Goal: Transaction & Acquisition: Purchase product/service

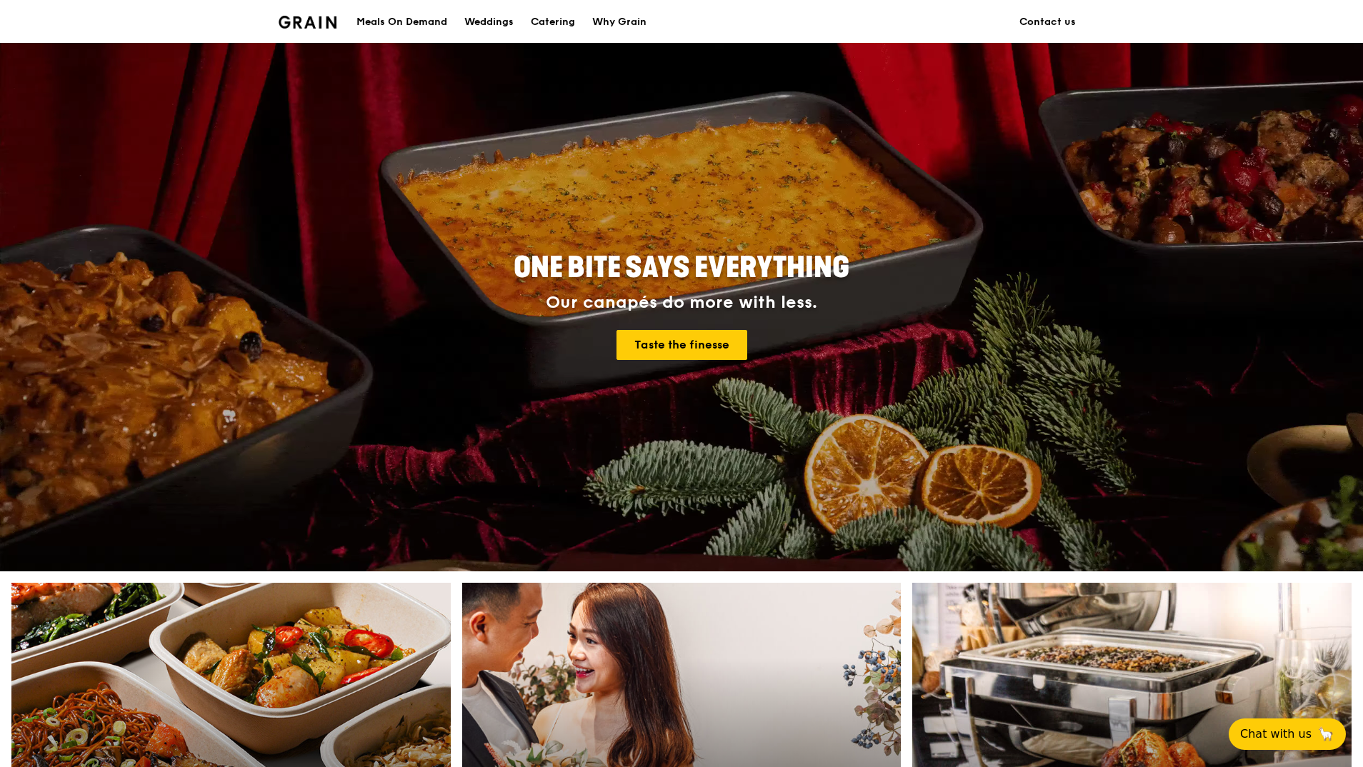
scroll to position [286, 0]
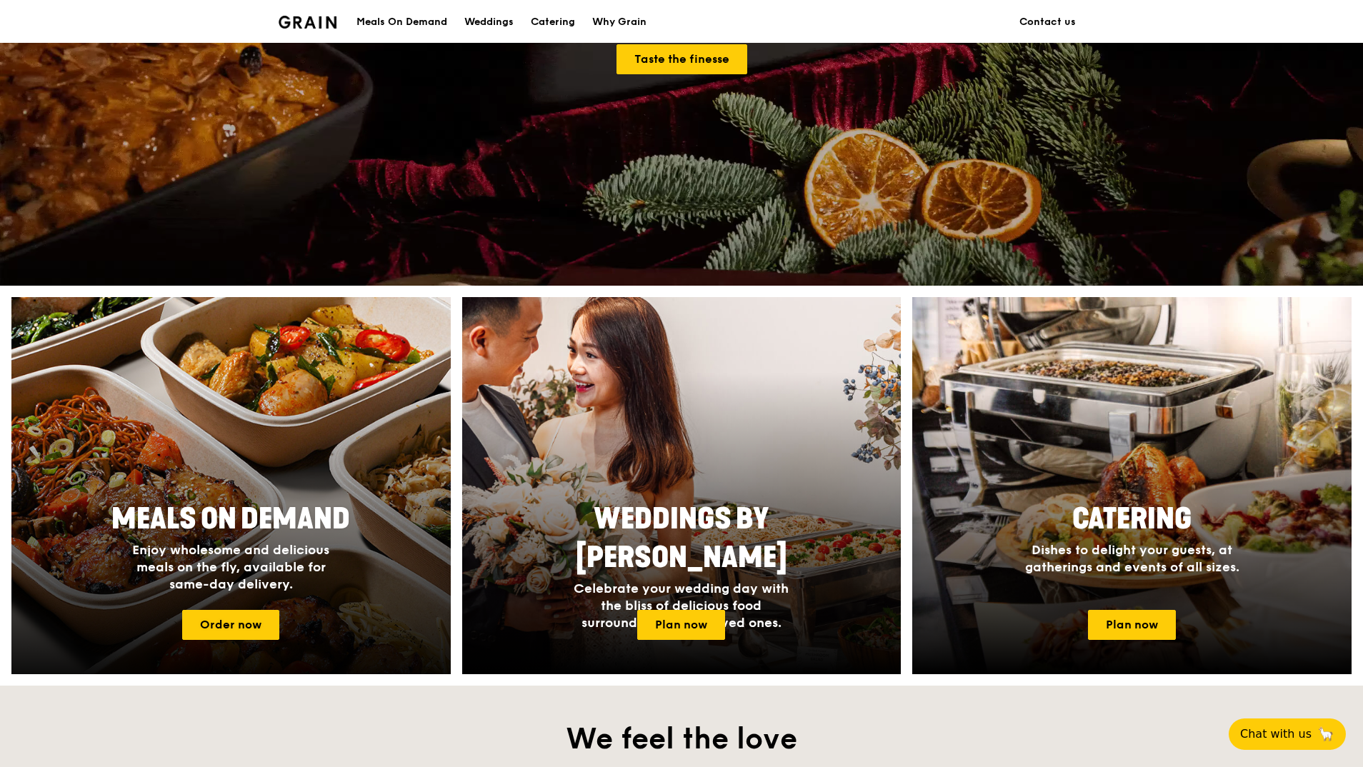
click at [386, 378] on div at bounding box center [230, 486] width 483 height 415
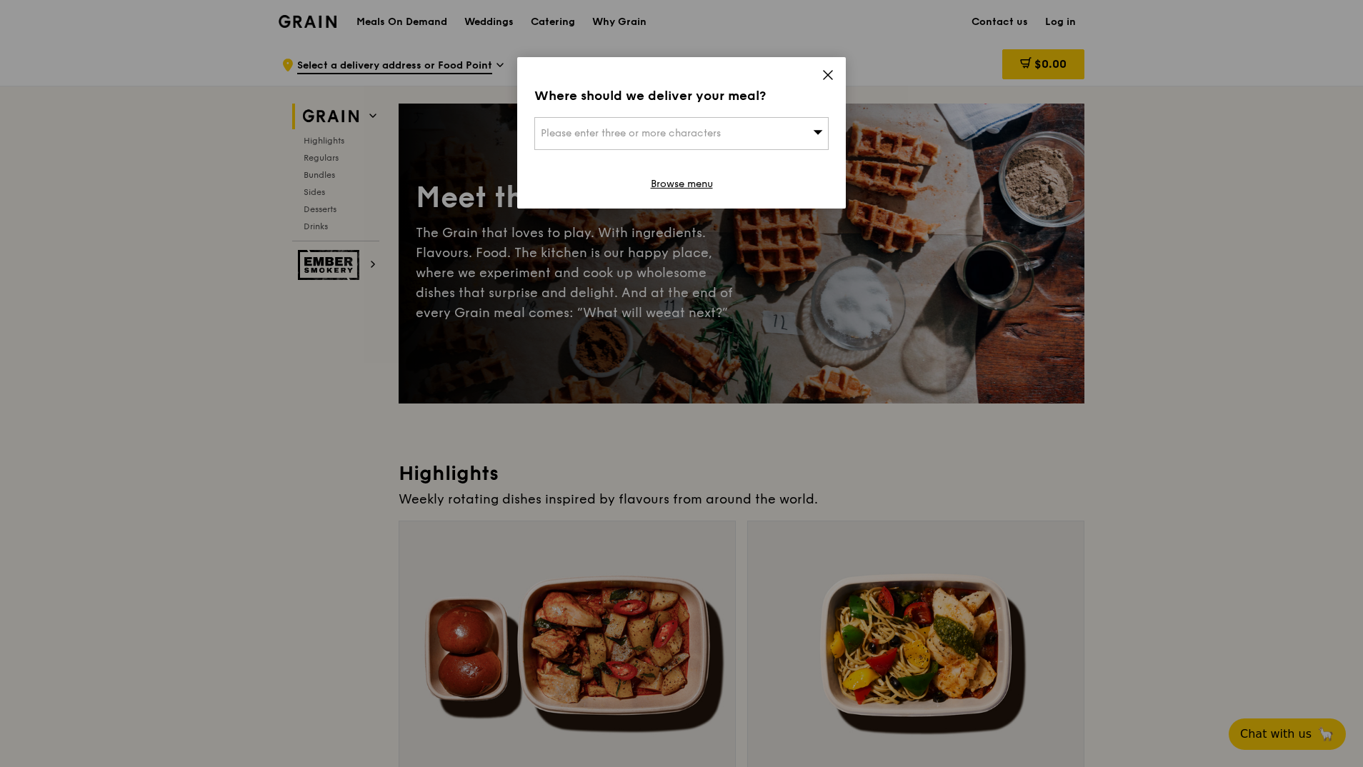
click at [699, 136] on span "Please enter three or more characters" at bounding box center [631, 133] width 180 height 12
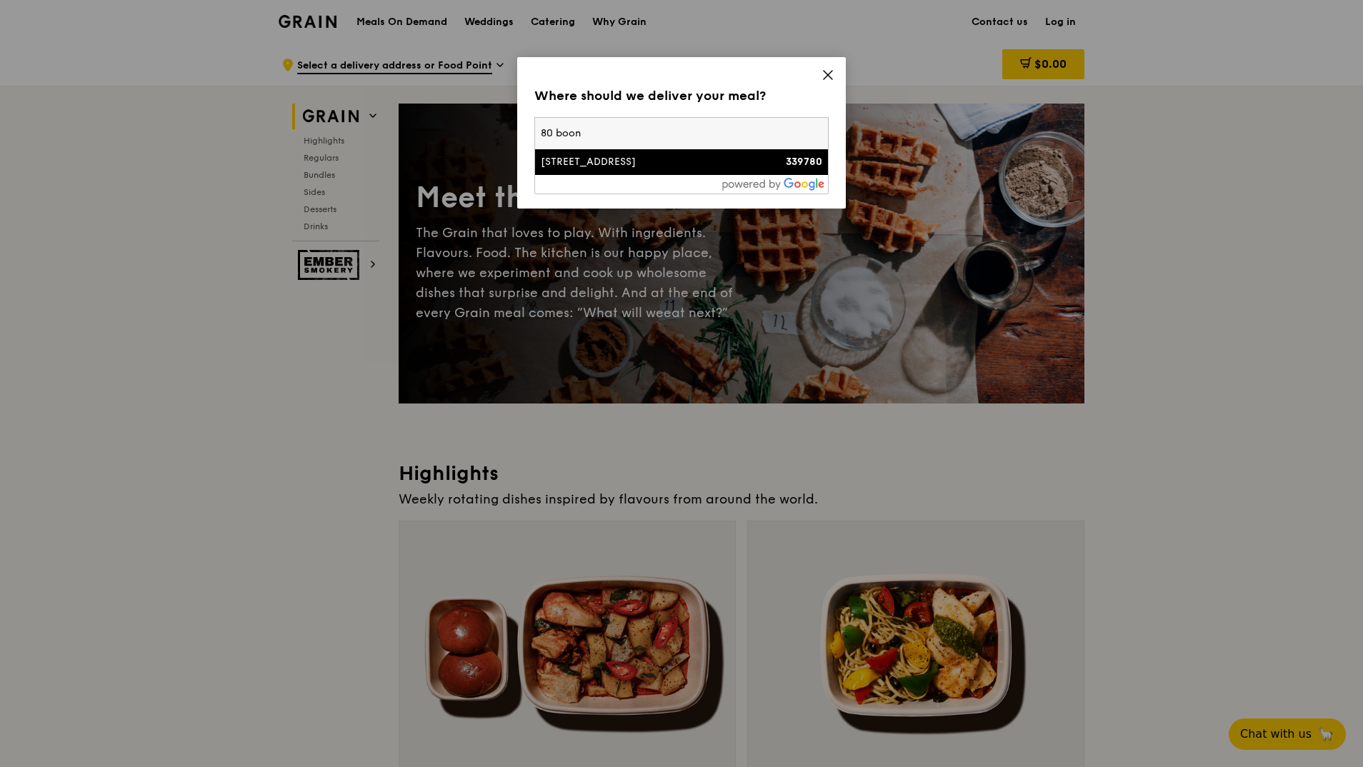
type input "80 boon"
click at [656, 159] on div "[STREET_ADDRESS]" at bounding box center [646, 162] width 211 height 14
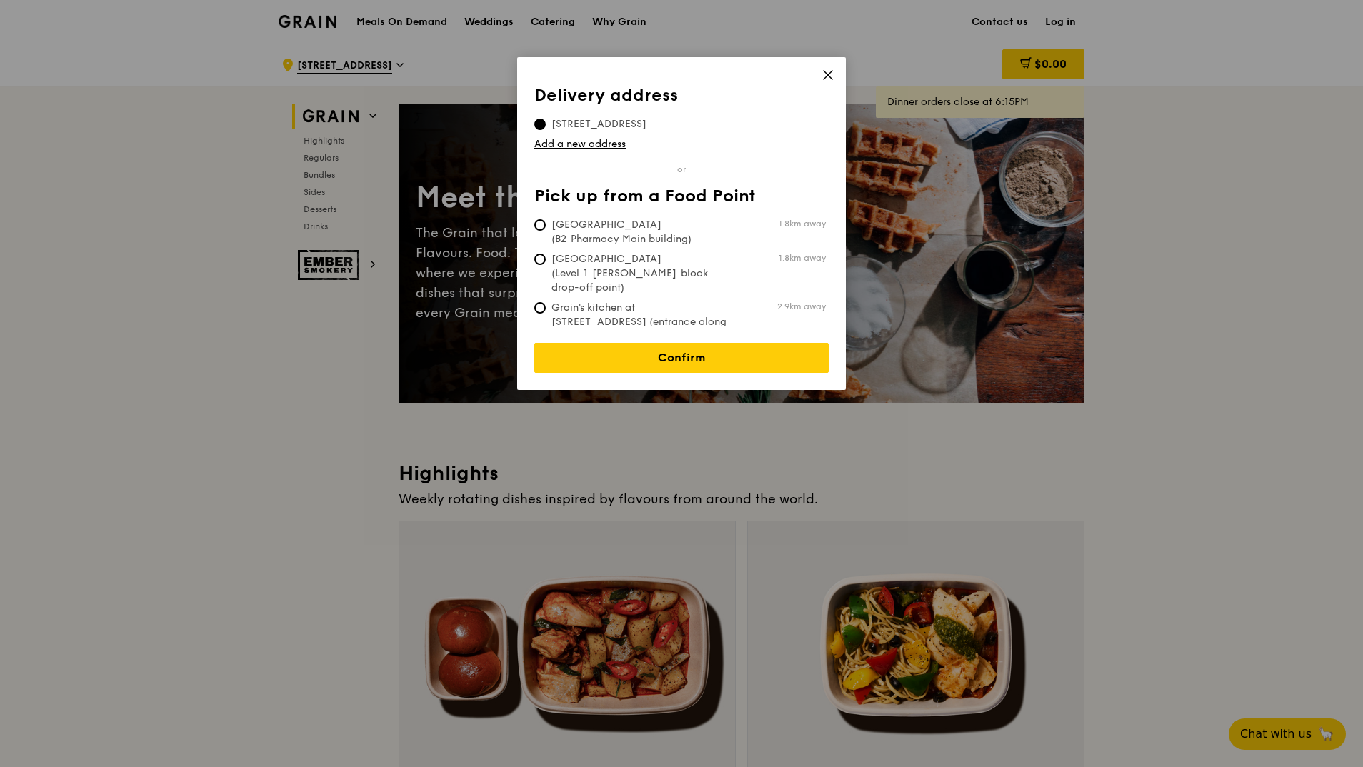
scroll to position [71, 0]
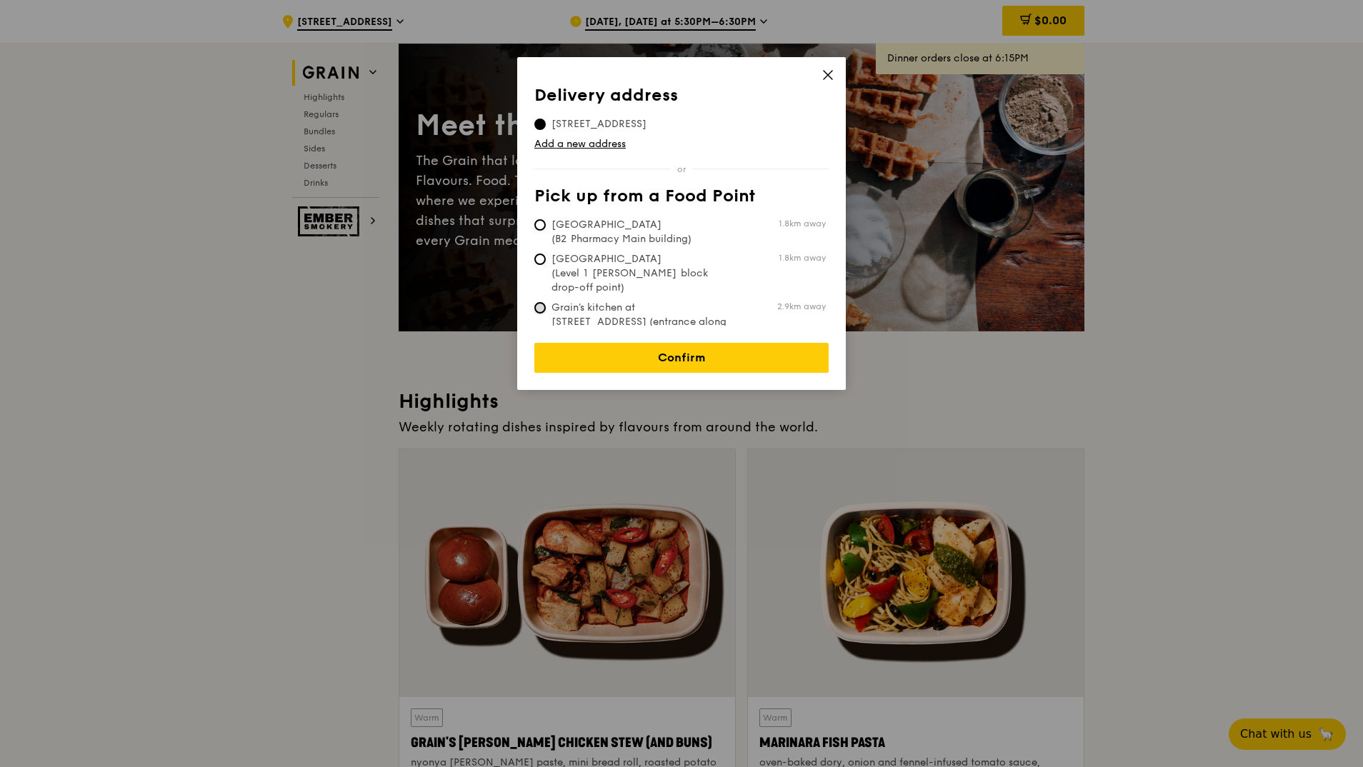
click at [536, 302] on input "Grain's kitchen at [STREET_ADDRESS] (entrance along [PERSON_NAME][GEOGRAPHIC_DA…" at bounding box center [539, 307] width 11 height 11
radio input "true"
click at [651, 343] on link "Confirm" at bounding box center [681, 358] width 294 height 30
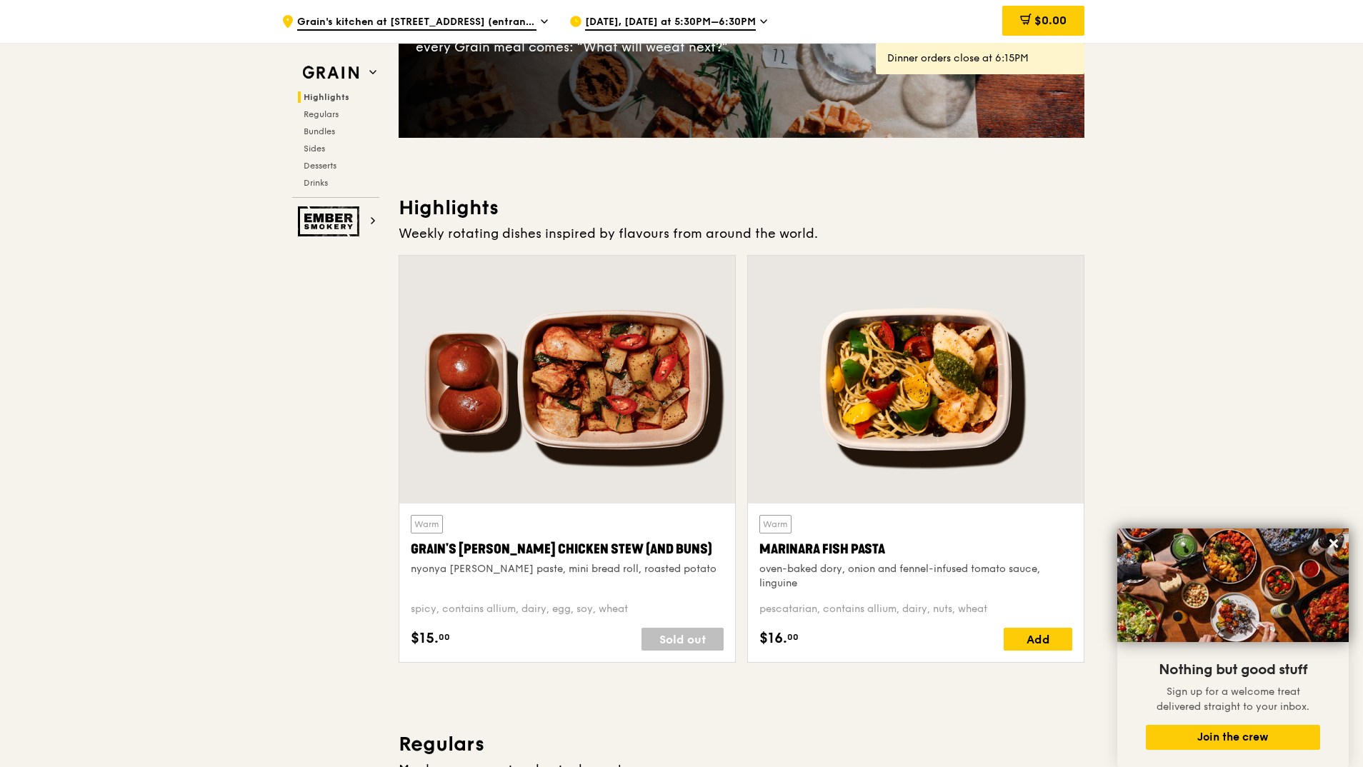
scroll to position [0, 0]
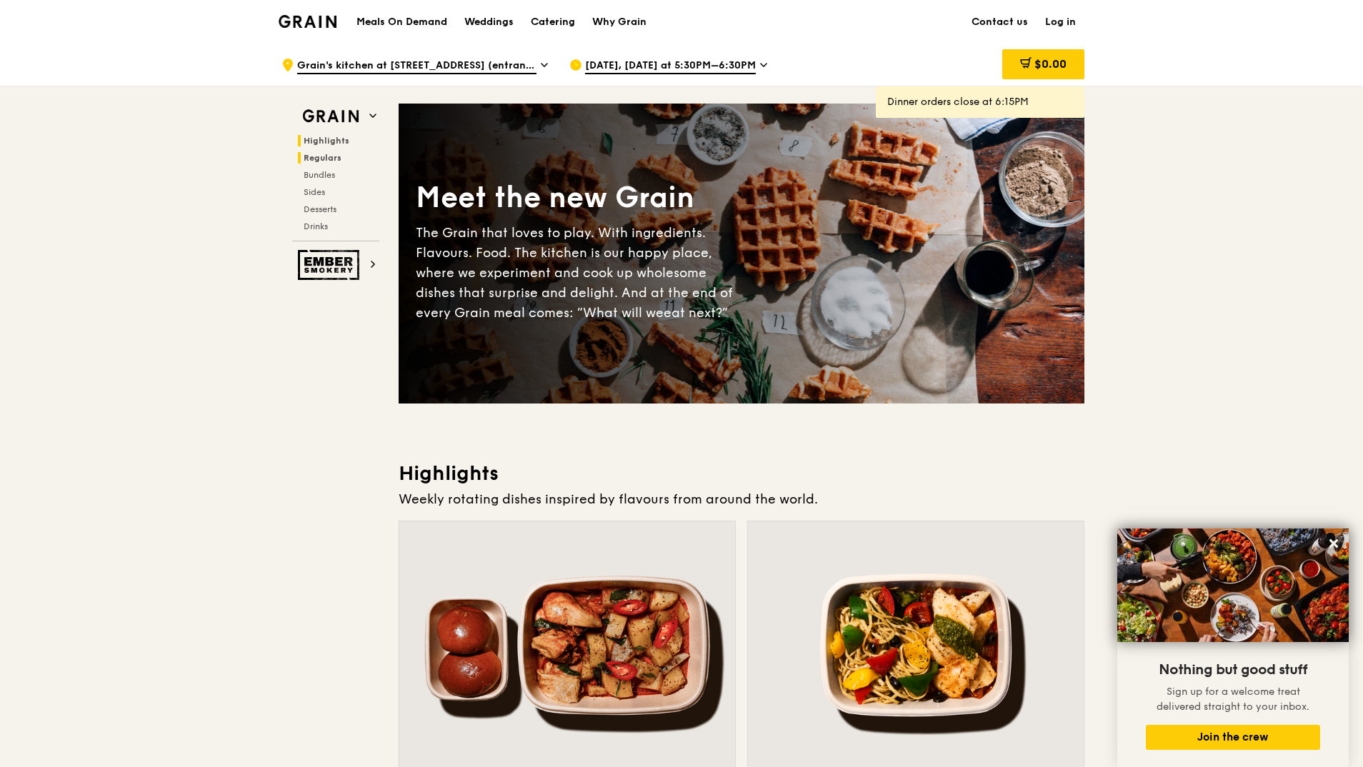
click at [330, 155] on span "Regulars" at bounding box center [323, 158] width 38 height 10
click at [386, 18] on h1 "Meals On Demand" at bounding box center [401, 22] width 91 height 14
click at [411, 20] on h1 "Meals On Demand" at bounding box center [401, 22] width 91 height 14
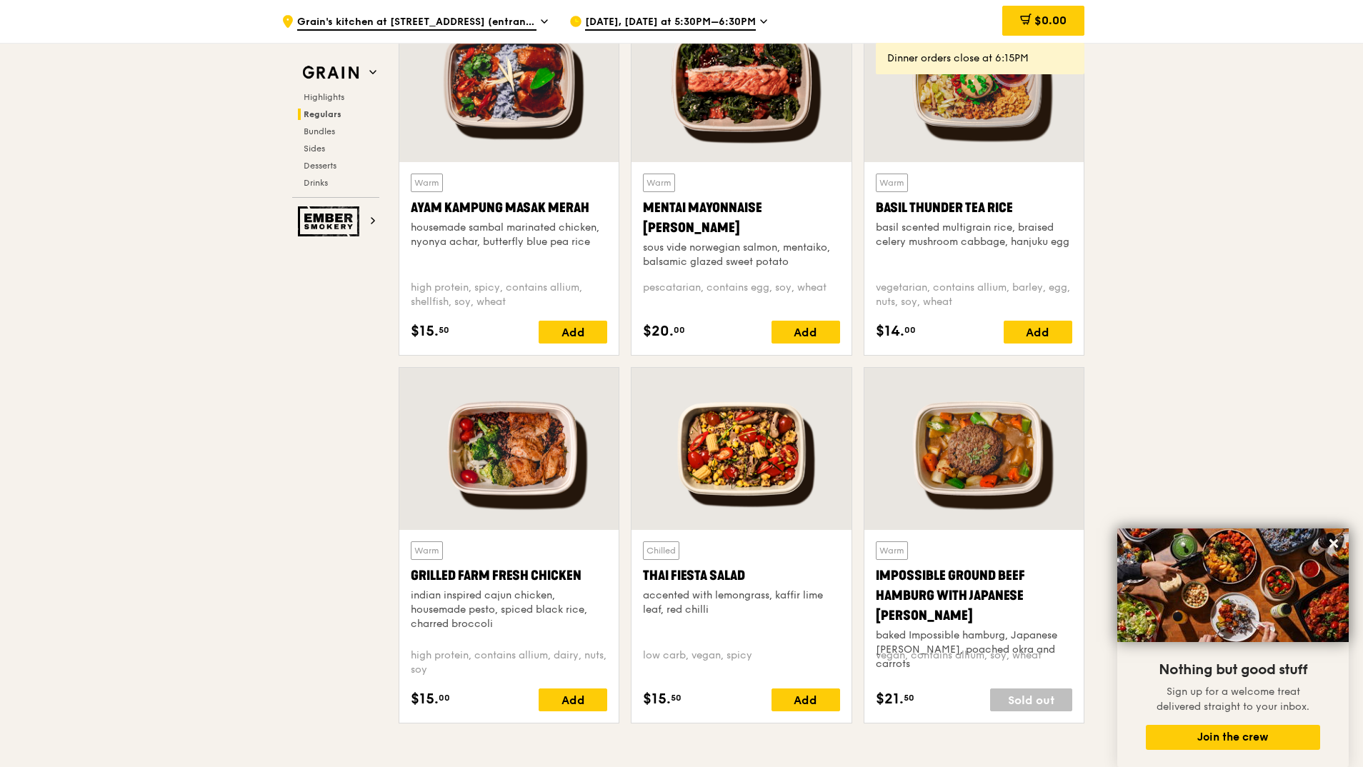
scroll to position [1357, 0]
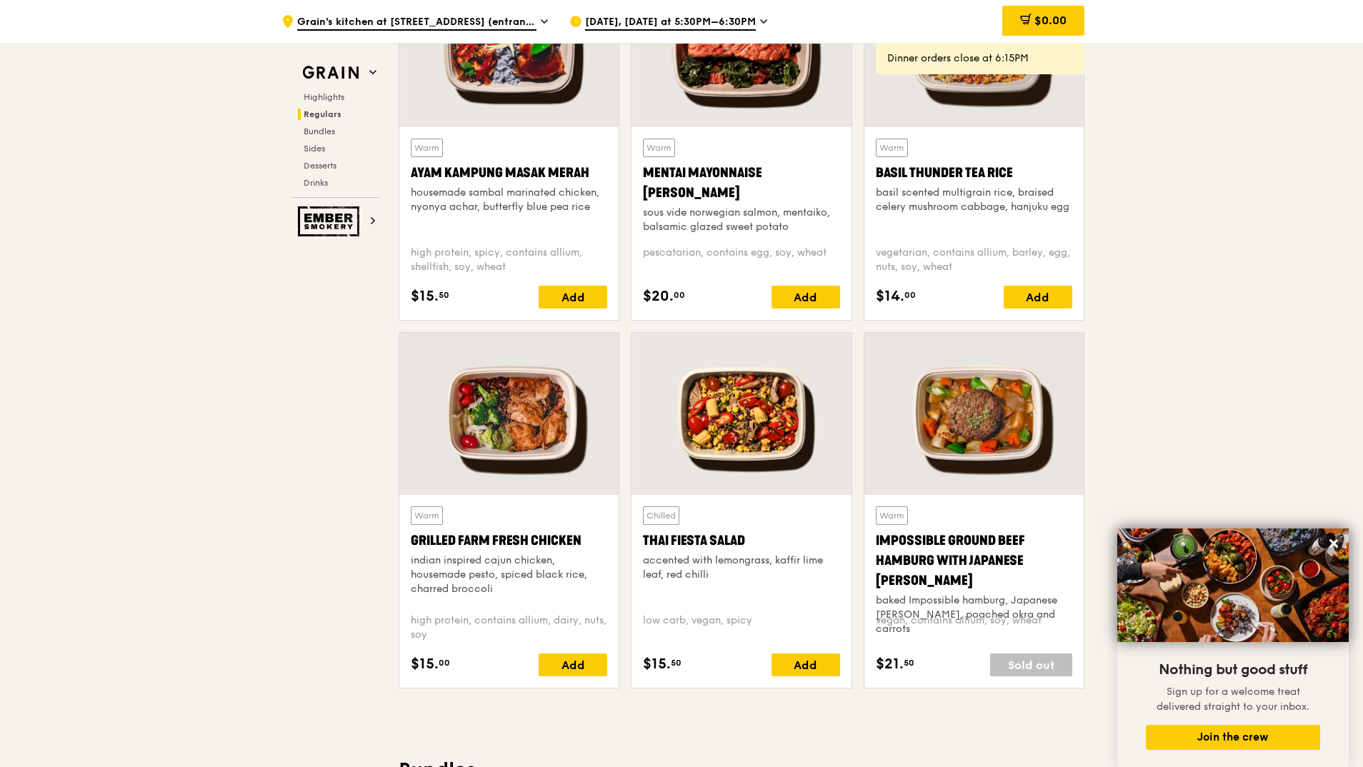
click at [524, 414] on div at bounding box center [508, 414] width 219 height 162
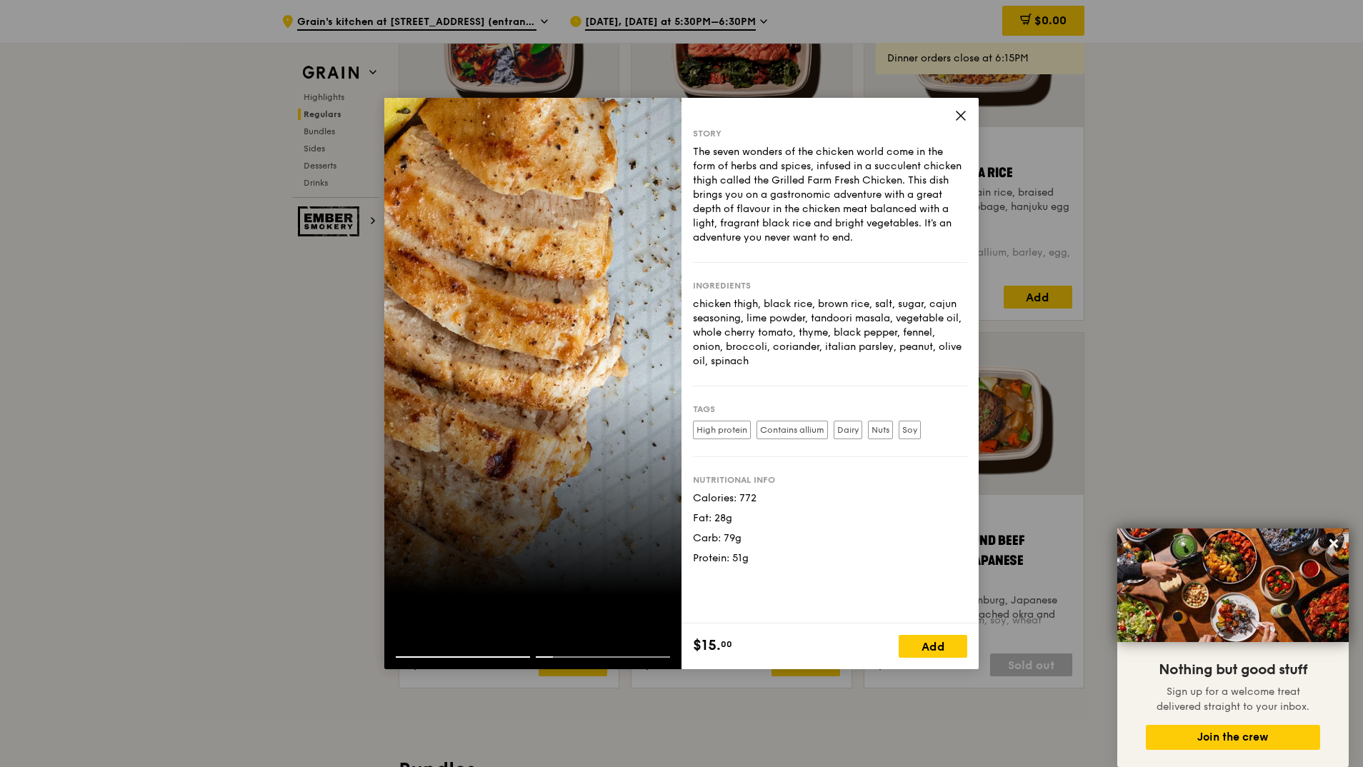
click at [959, 111] on icon at bounding box center [960, 115] width 13 height 13
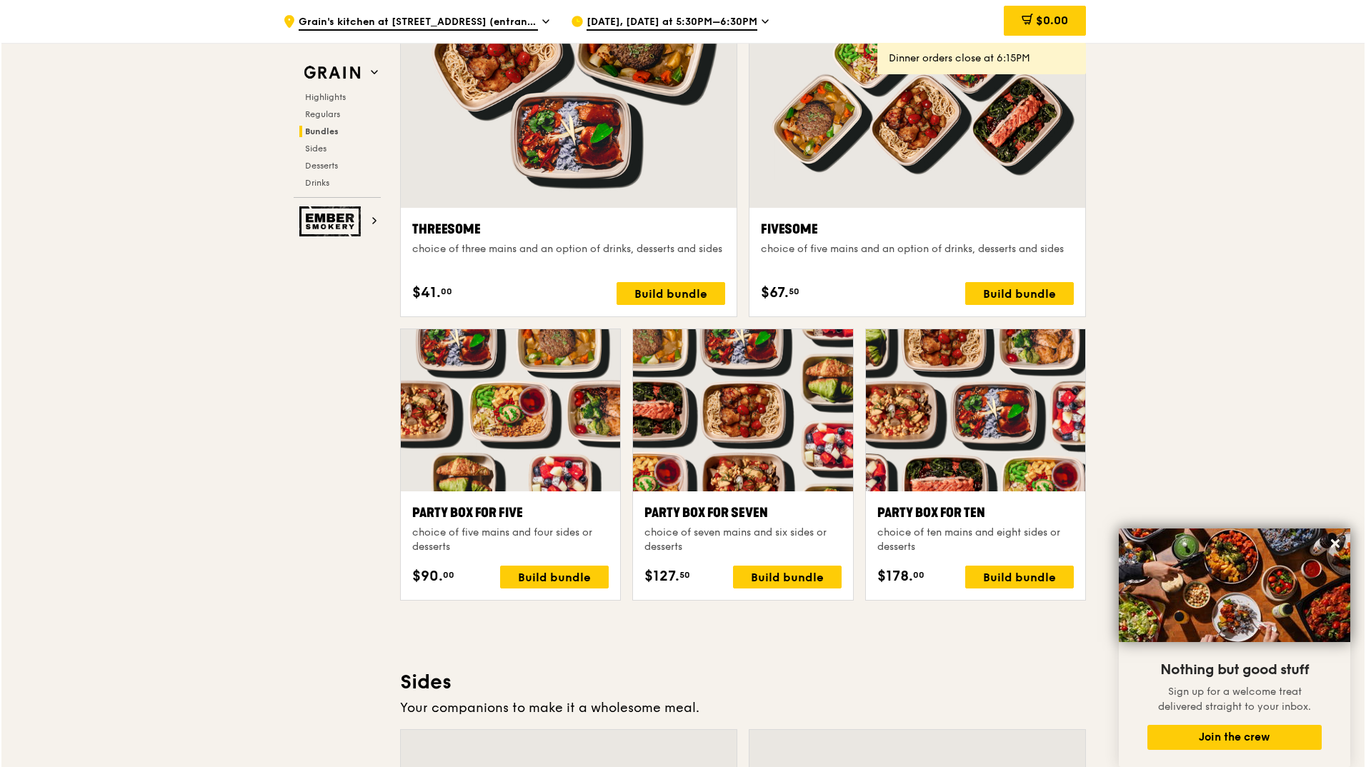
scroll to position [2572, 0]
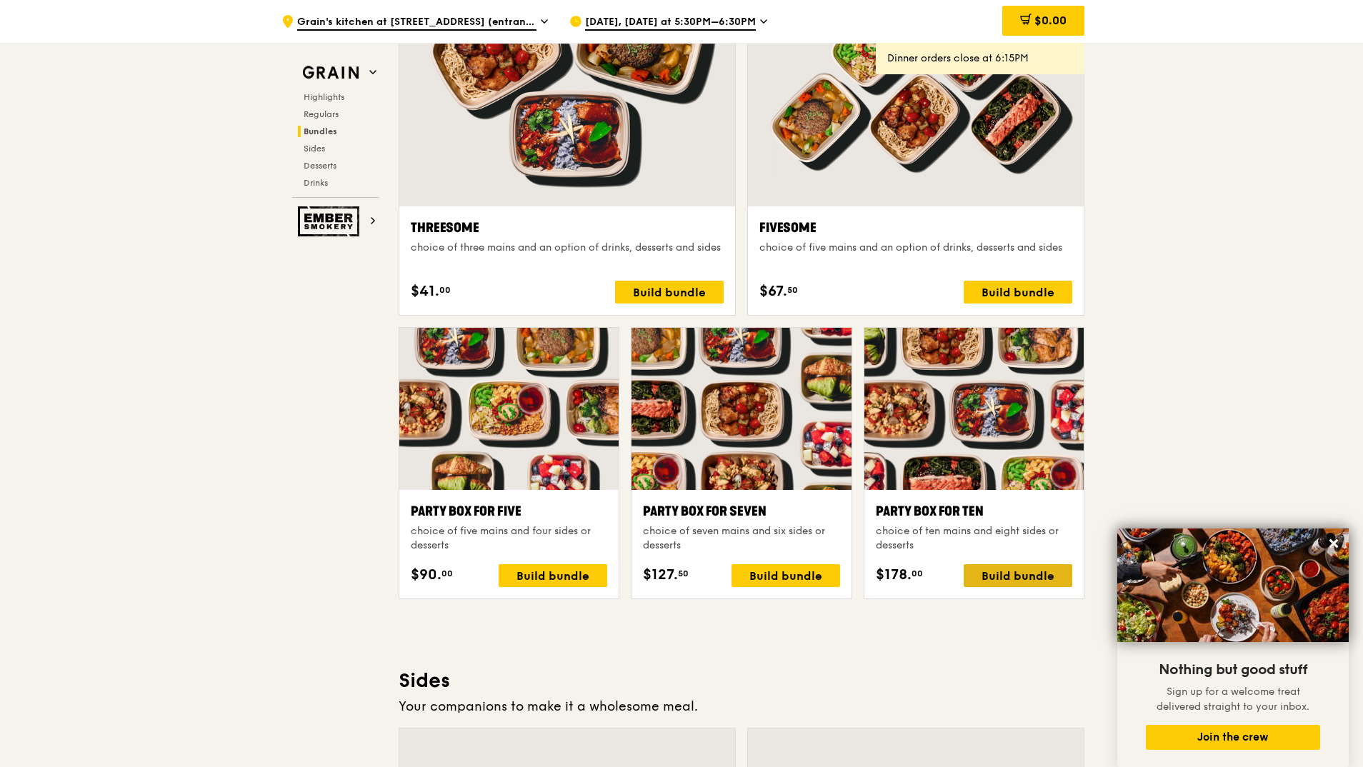
click at [1004, 579] on div "Build bundle" at bounding box center [1018, 575] width 109 height 23
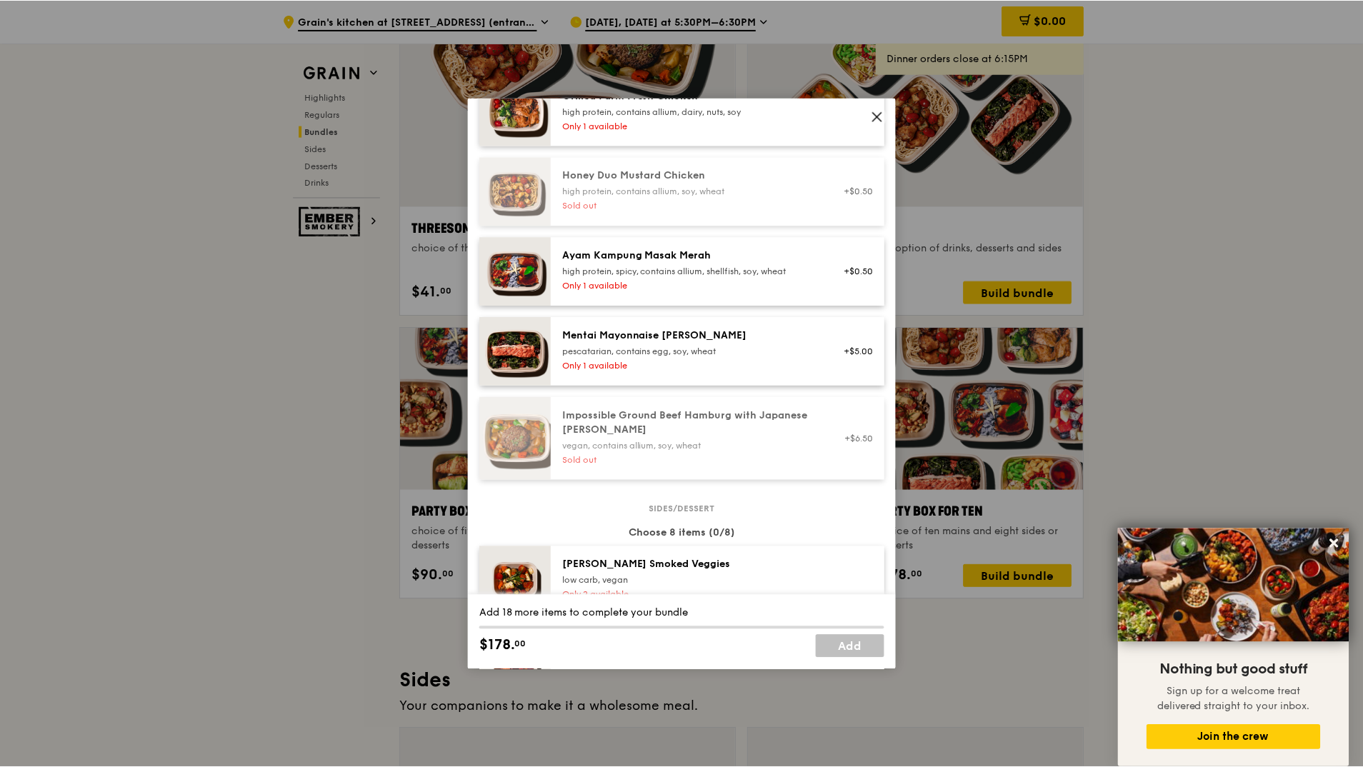
scroll to position [500, 0]
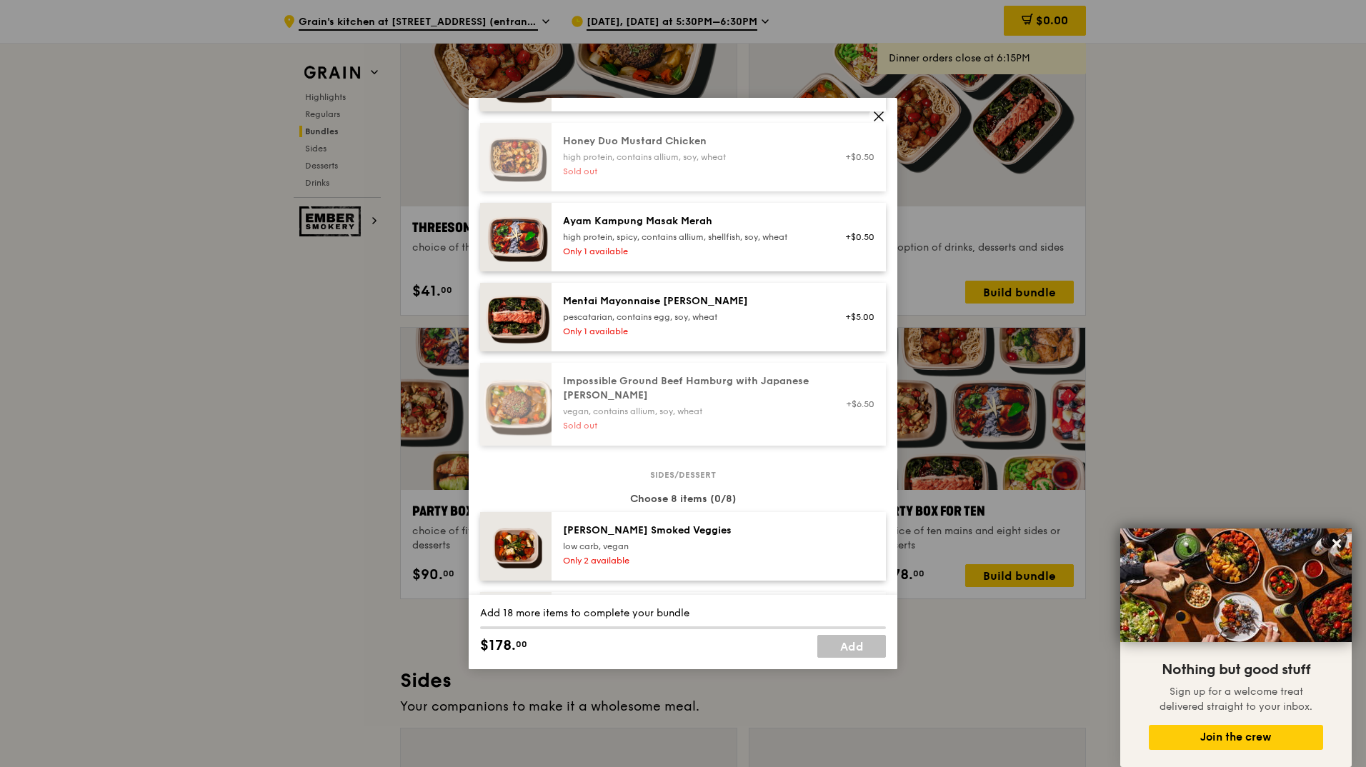
click at [887, 115] on span at bounding box center [879, 116] width 20 height 20
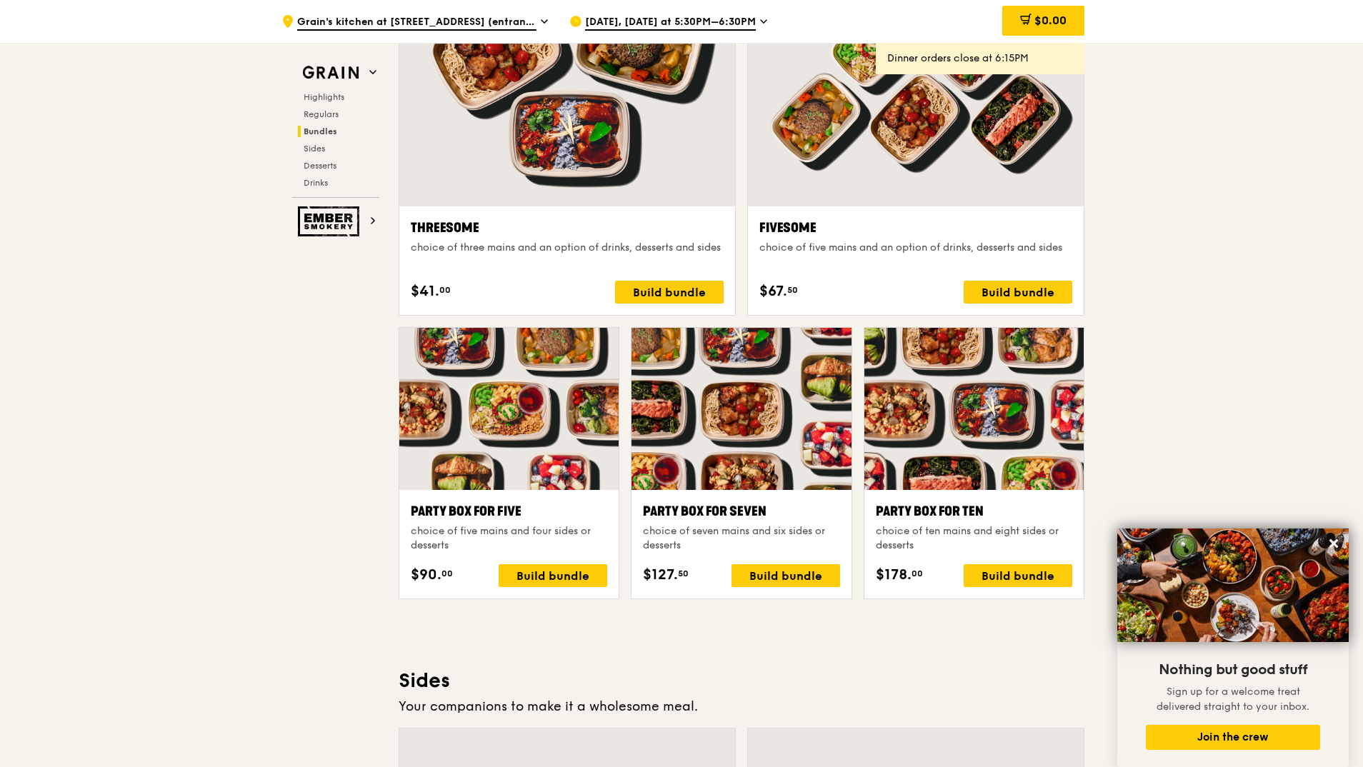
click at [672, 20] on span "[DATE], [DATE] at 5:30PM–6:30PM" at bounding box center [670, 23] width 171 height 16
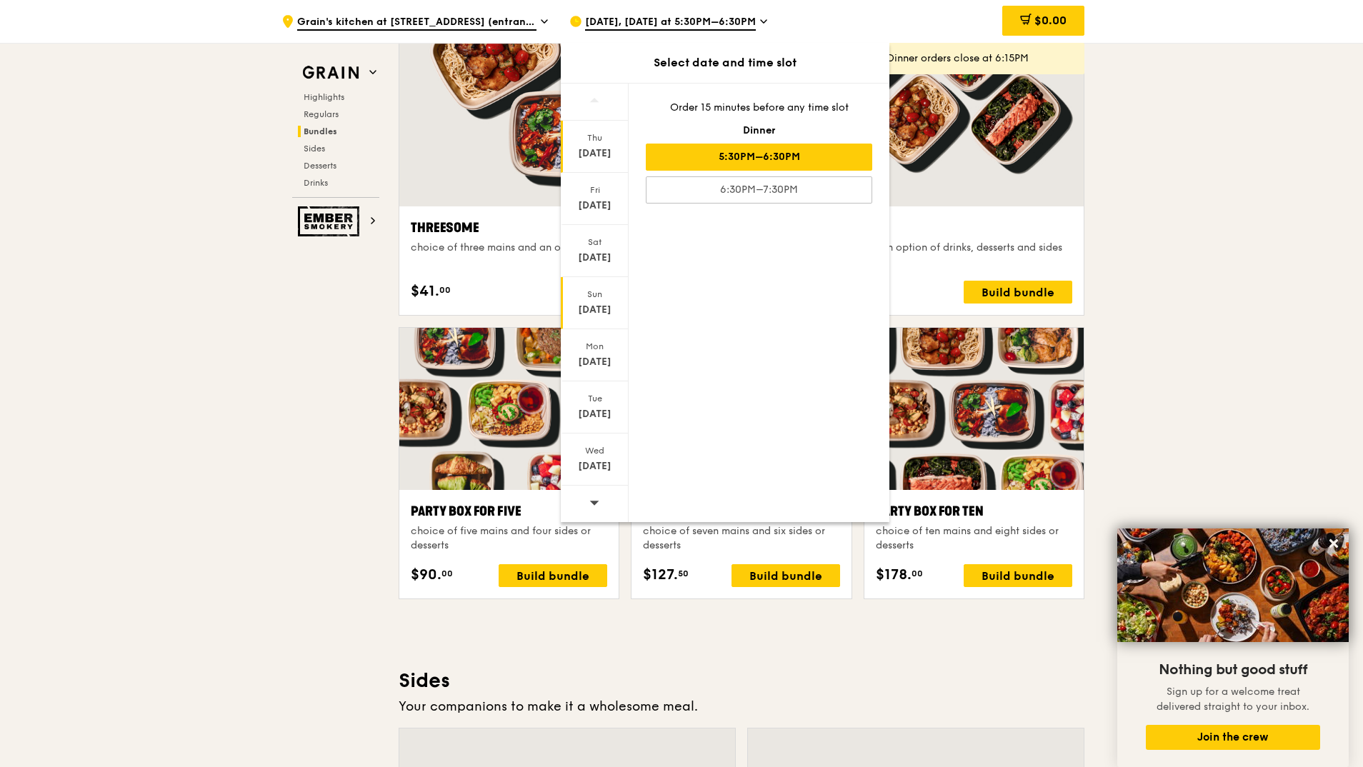
click at [593, 296] on div "Sun" at bounding box center [595, 294] width 64 height 11
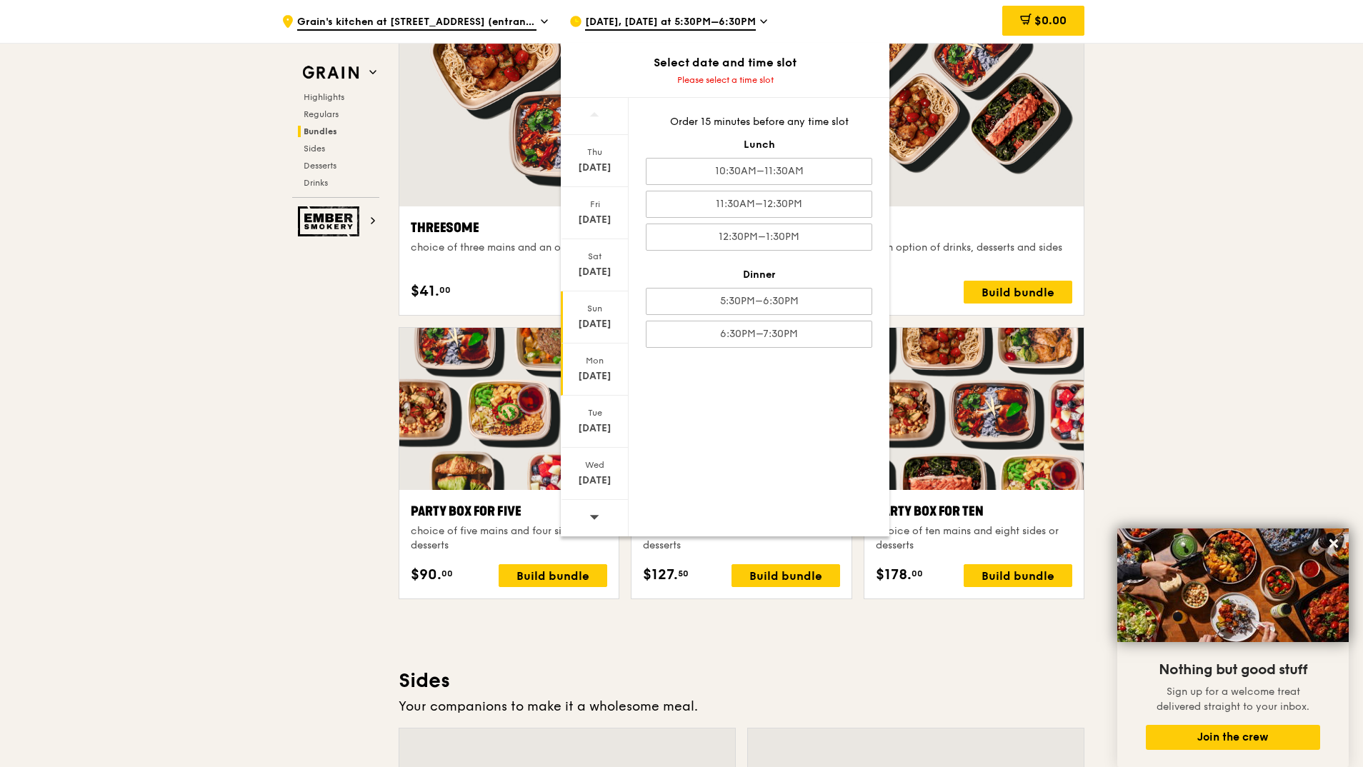
click at [595, 371] on div "[DATE]" at bounding box center [595, 376] width 64 height 14
click at [782, 236] on div "12:30PM–1:30PM" at bounding box center [759, 237] width 226 height 27
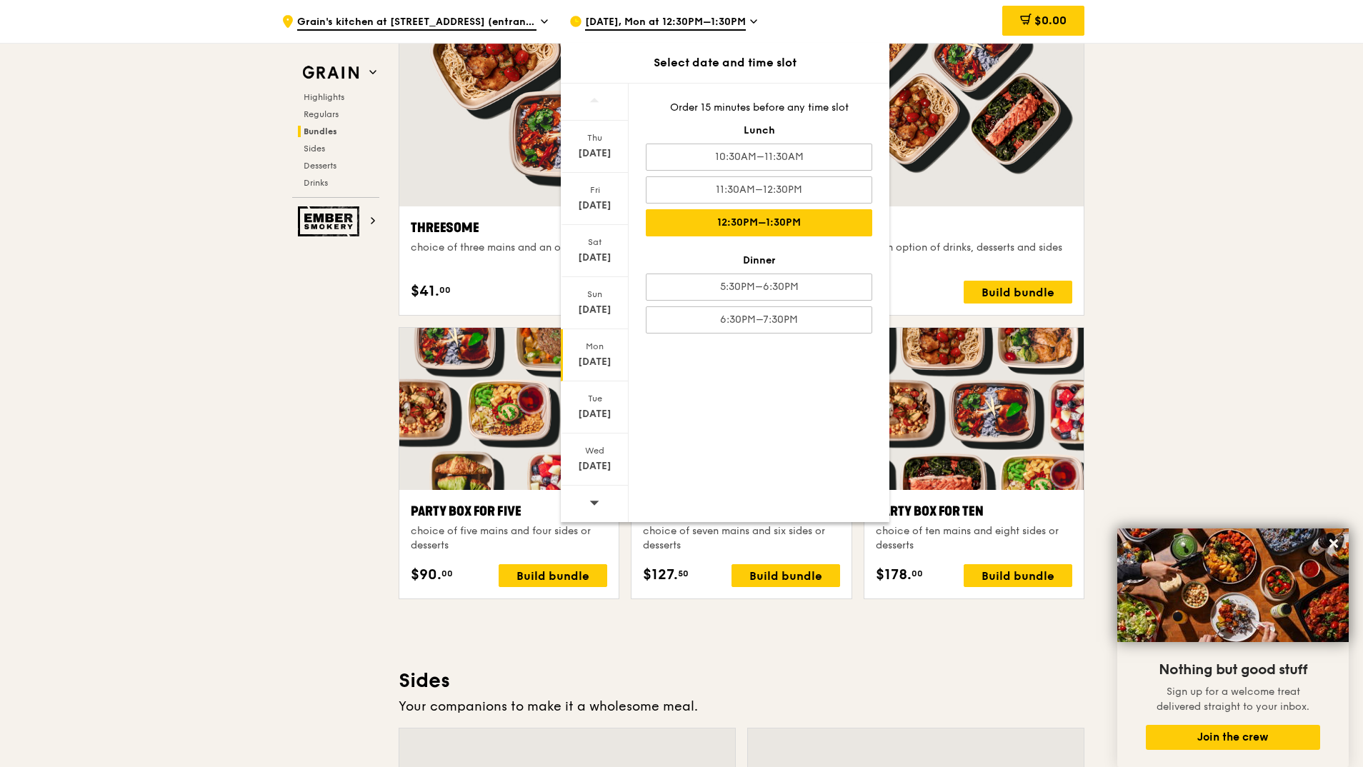
click at [724, 221] on div "12:30PM–1:30PM" at bounding box center [759, 222] width 226 height 27
click at [1160, 271] on div ".cls-1 { fill: none; stroke: #fff; stroke-linecap: round; stroke-linejoin: roun…" at bounding box center [681, 487] width 1363 height 6032
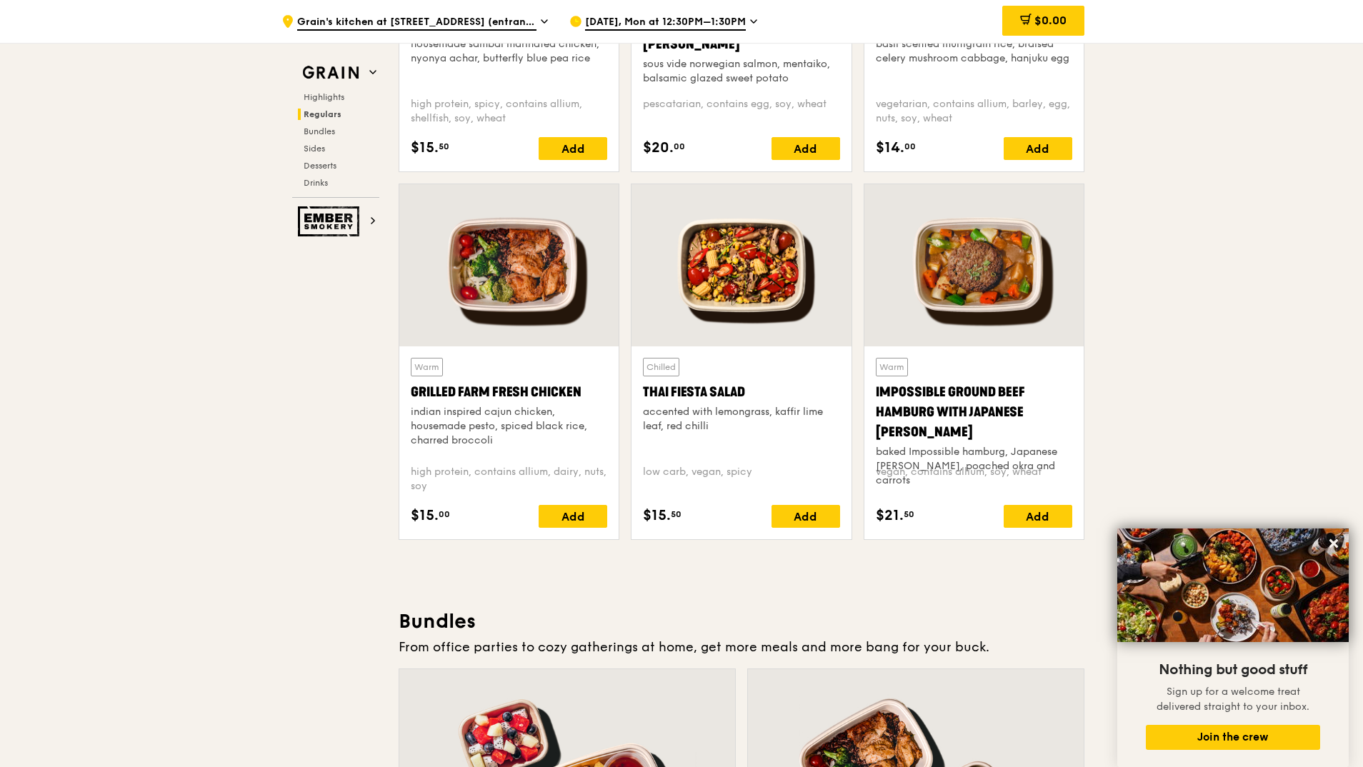
scroll to position [1500, 0]
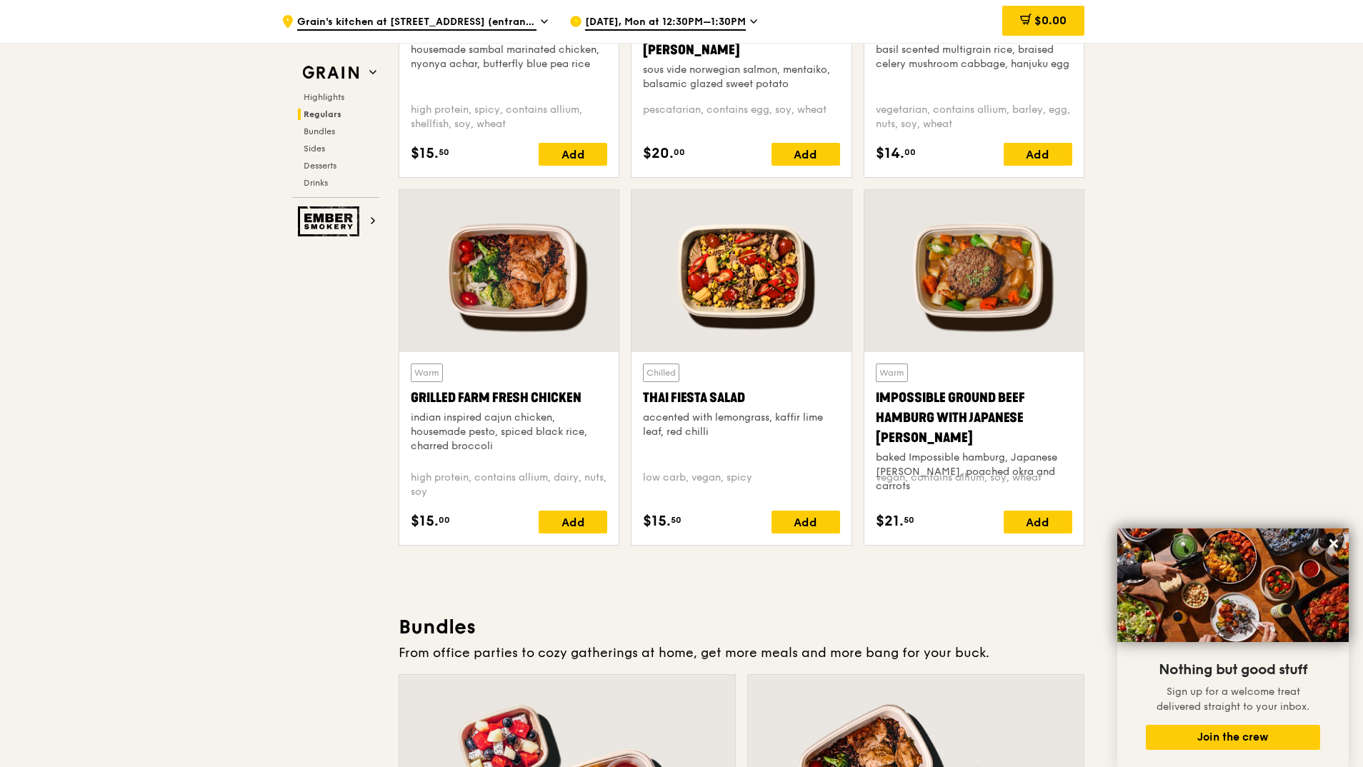
click at [531, 275] on div at bounding box center [508, 271] width 219 height 162
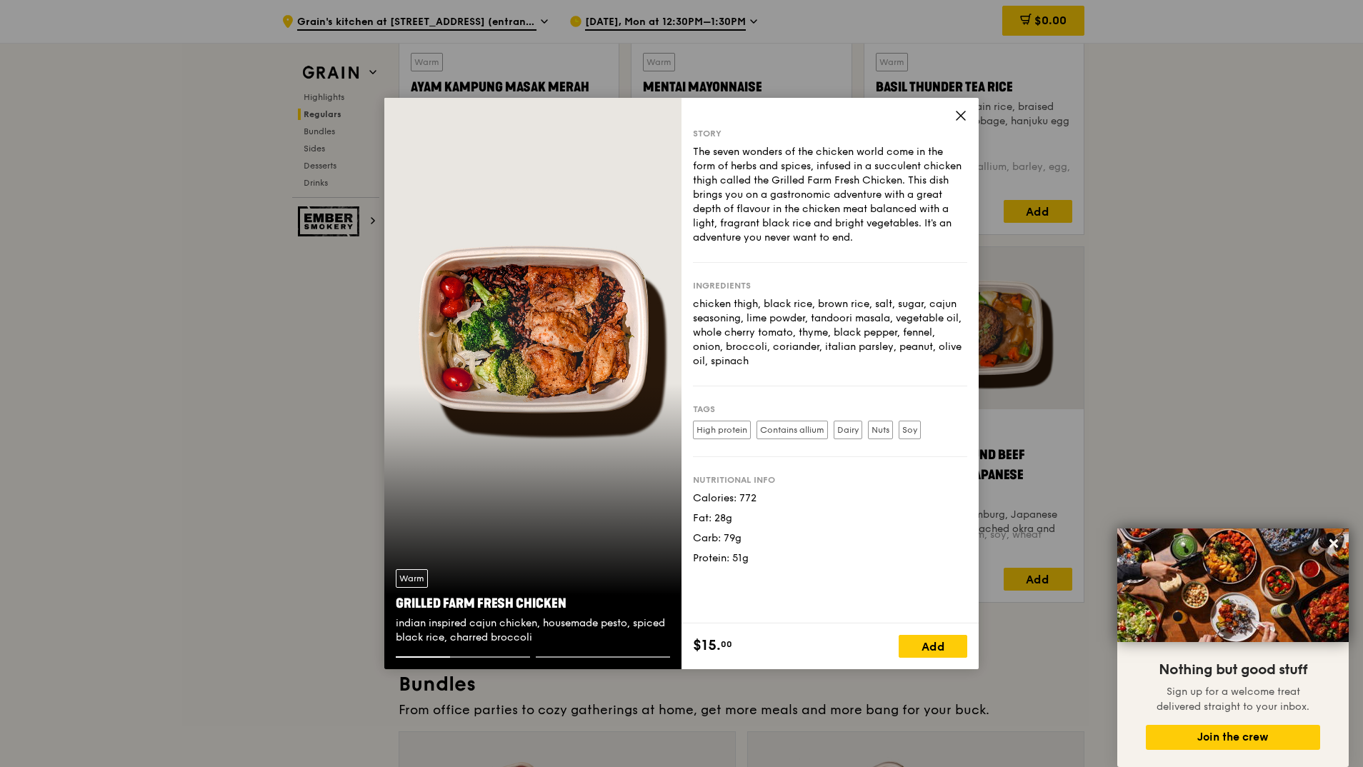
scroll to position [1429, 0]
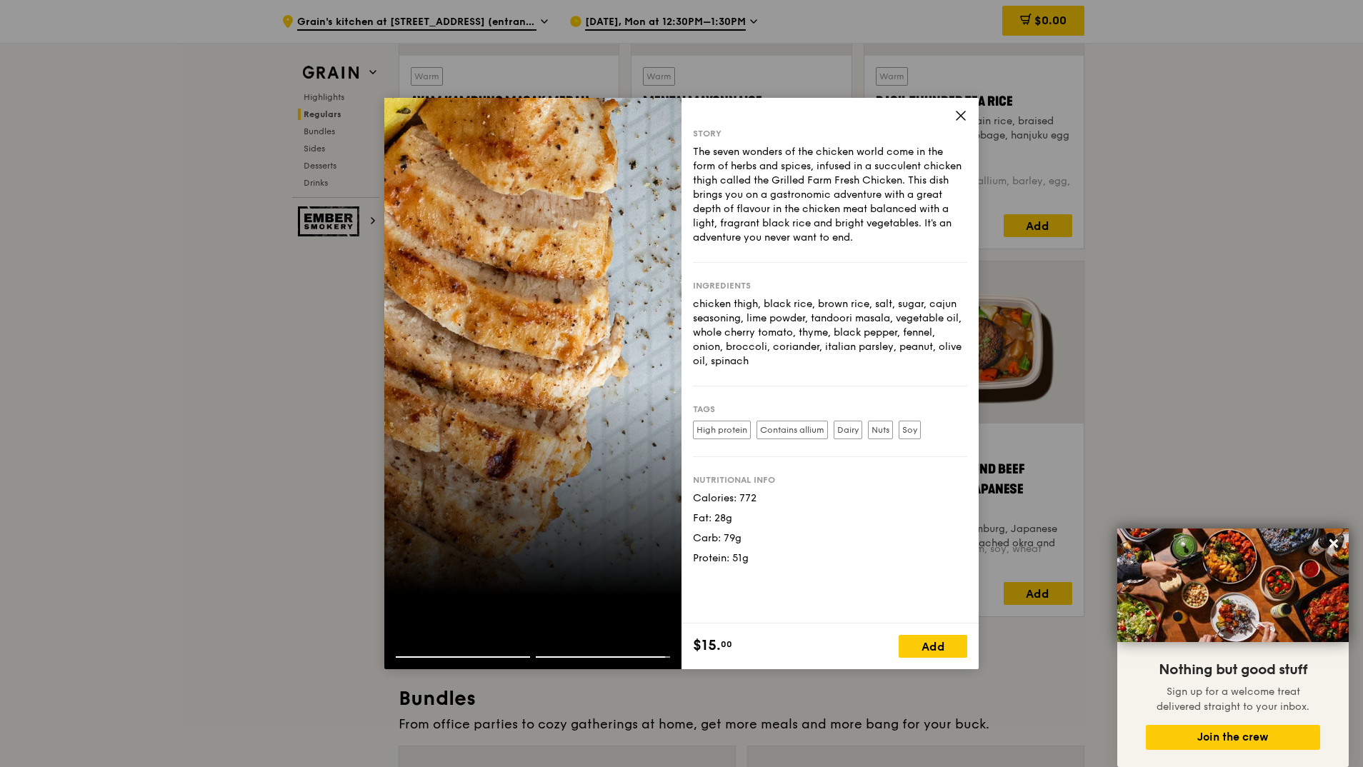
click at [963, 116] on icon at bounding box center [960, 115] width 13 height 13
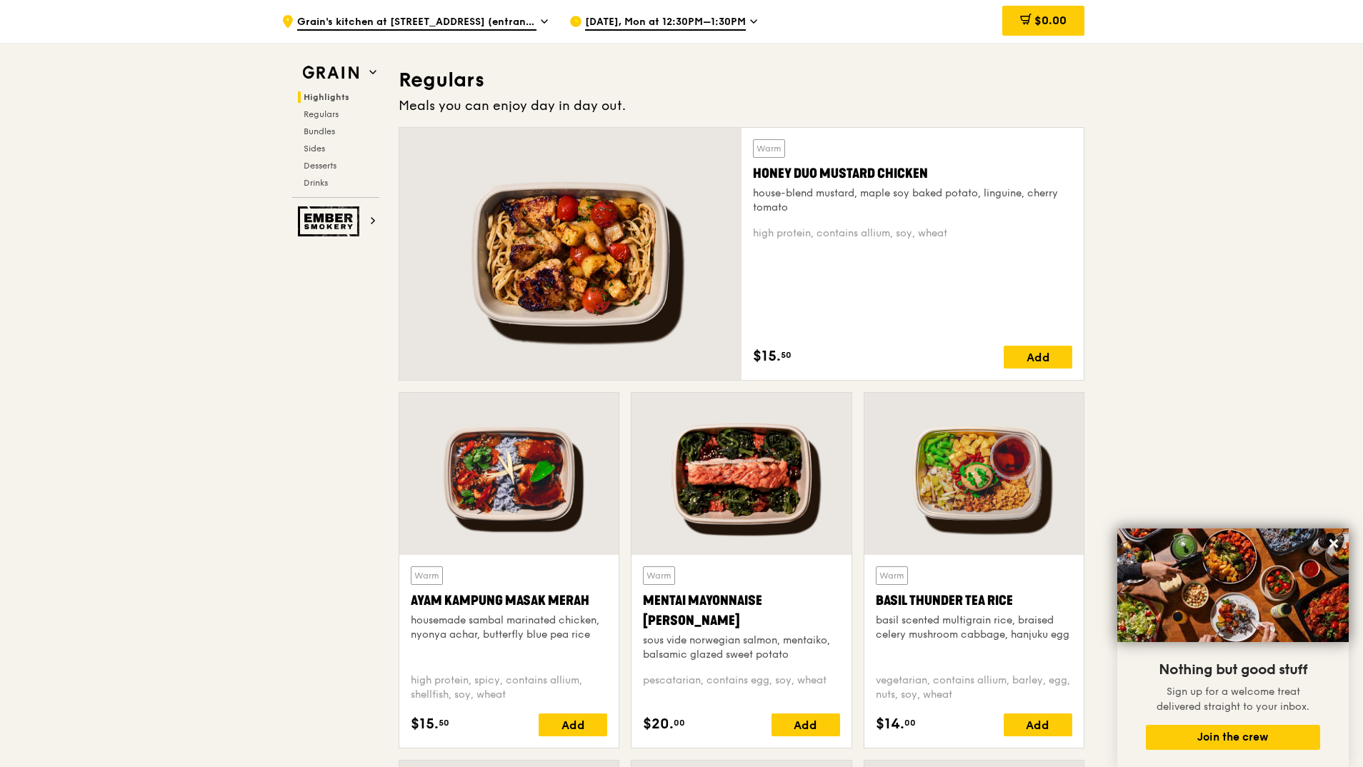
scroll to position [929, 0]
